Goal: Find specific page/section: Find specific page/section

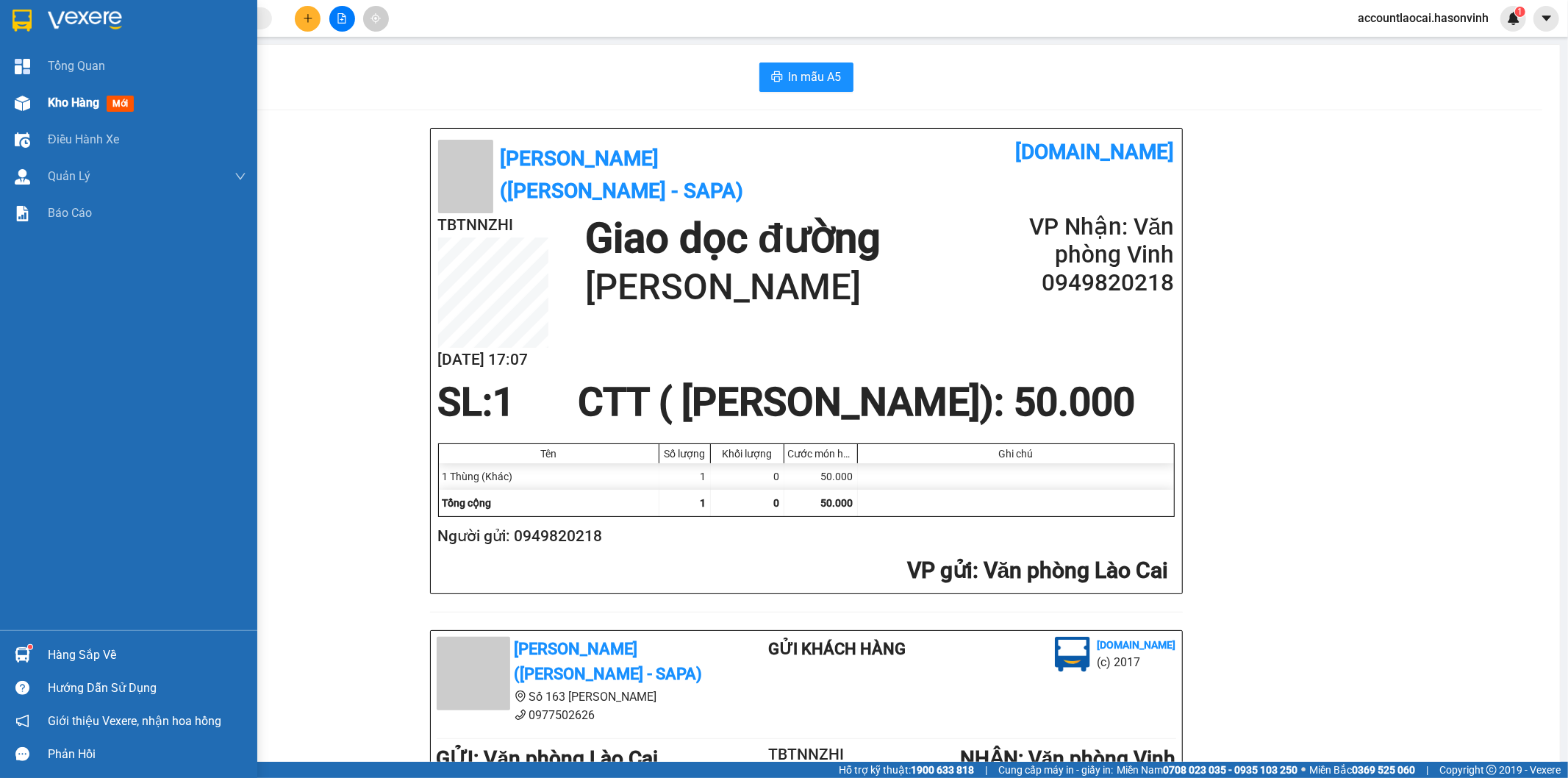
click at [74, 104] on span "Kho hàng" at bounding box center [73, 103] width 51 height 14
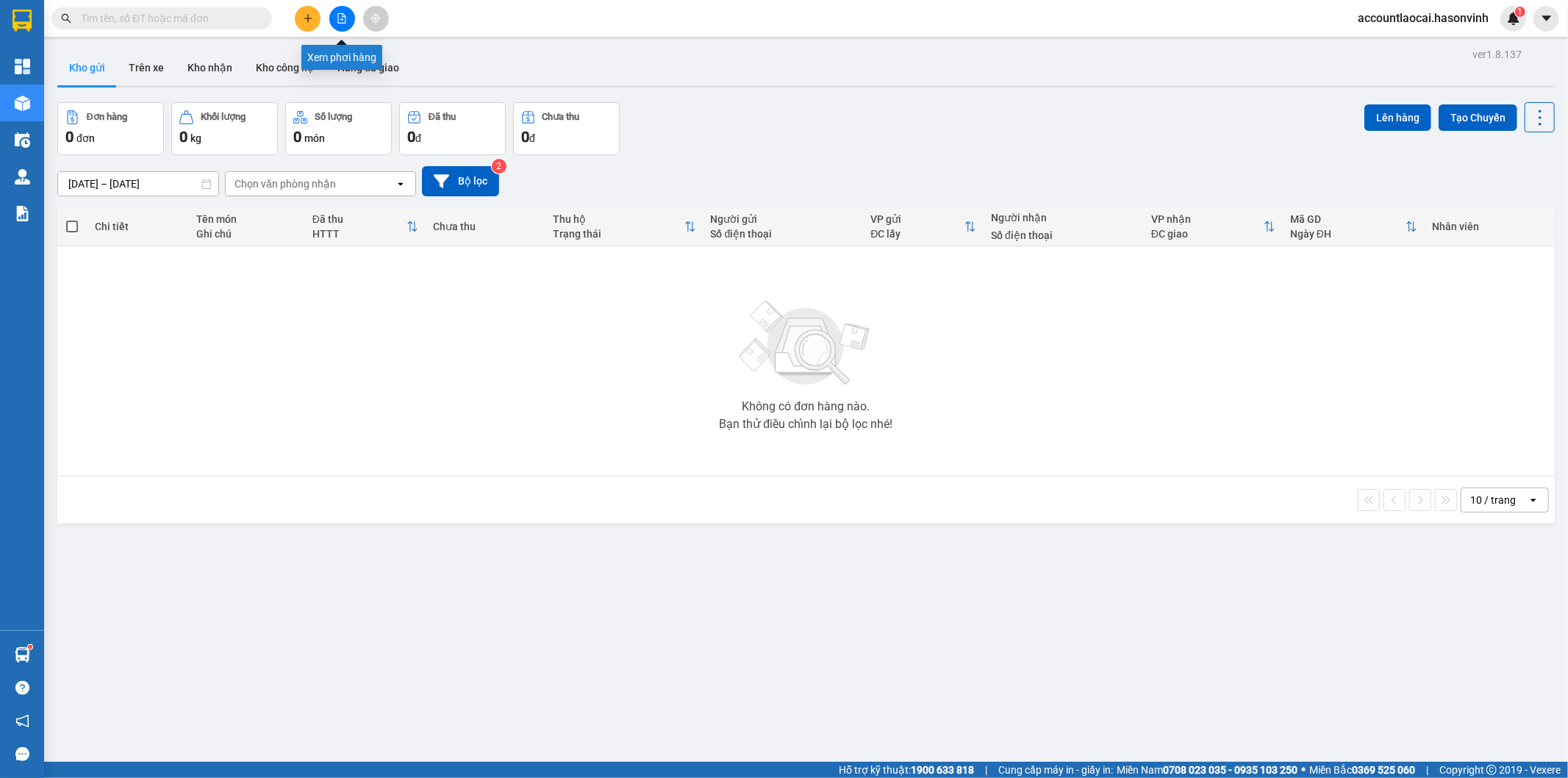
click at [341, 18] on icon "file-add" at bounding box center [342, 18] width 11 height 11
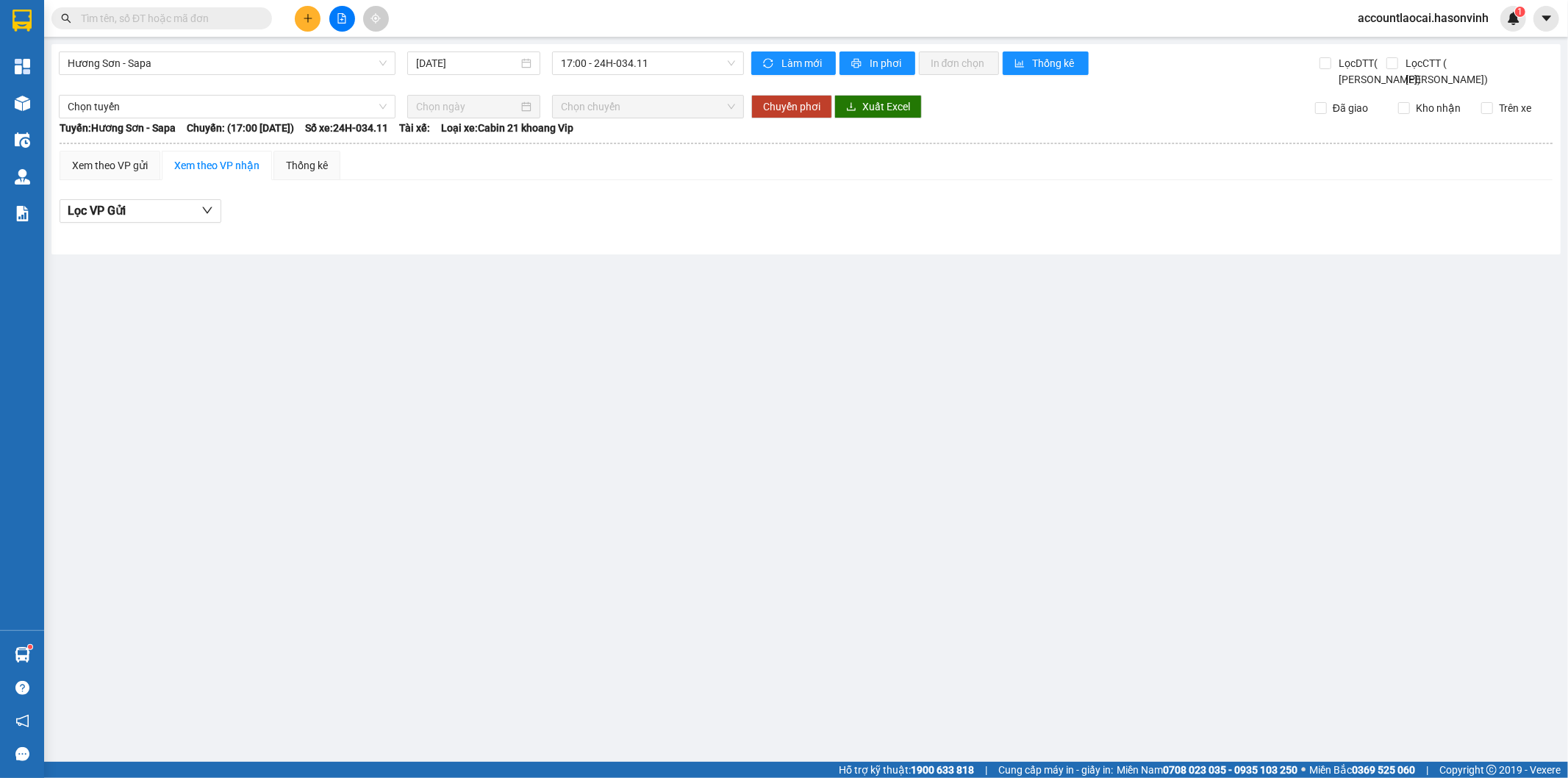
click at [169, 8] on span at bounding box center [161, 18] width 221 height 22
click at [185, 22] on input "text" at bounding box center [167, 18] width 173 height 16
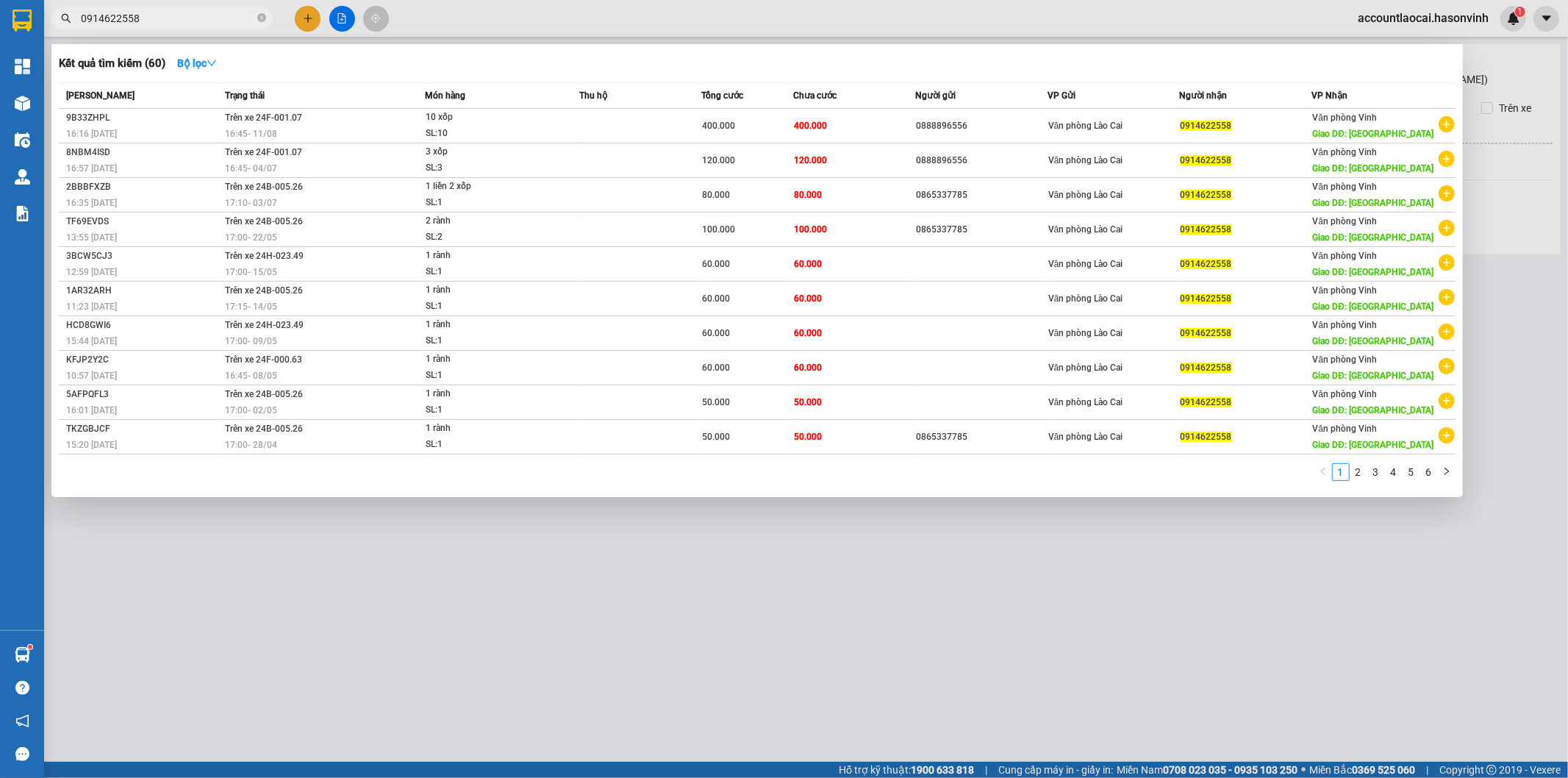
type input "0914622558"
